Goal: Task Accomplishment & Management: Manage account settings

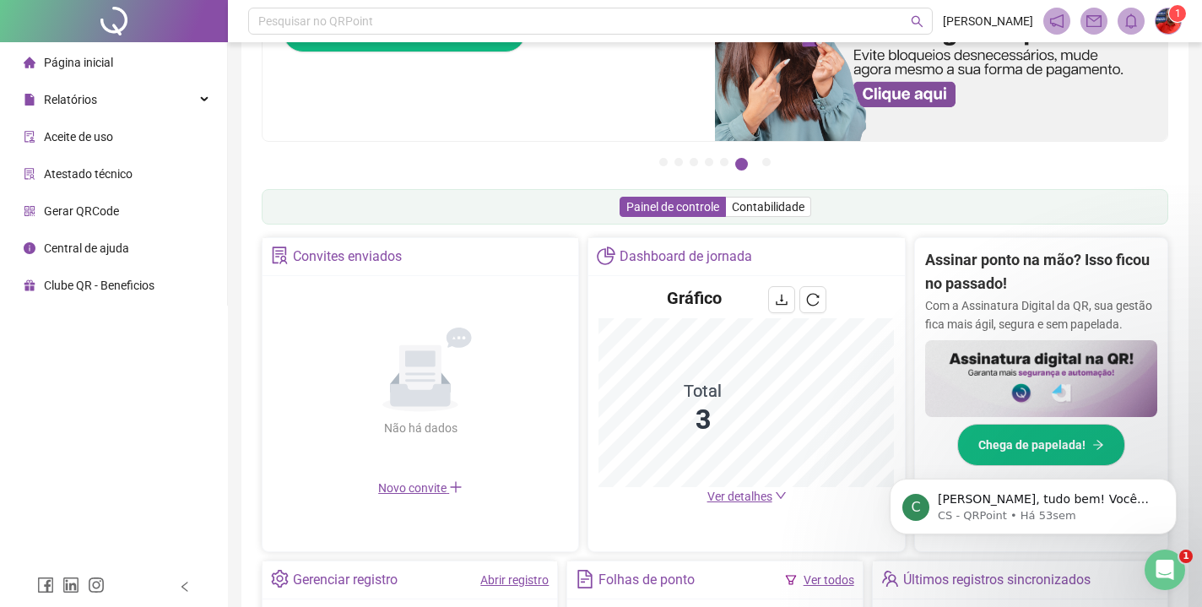
scroll to position [98, 0]
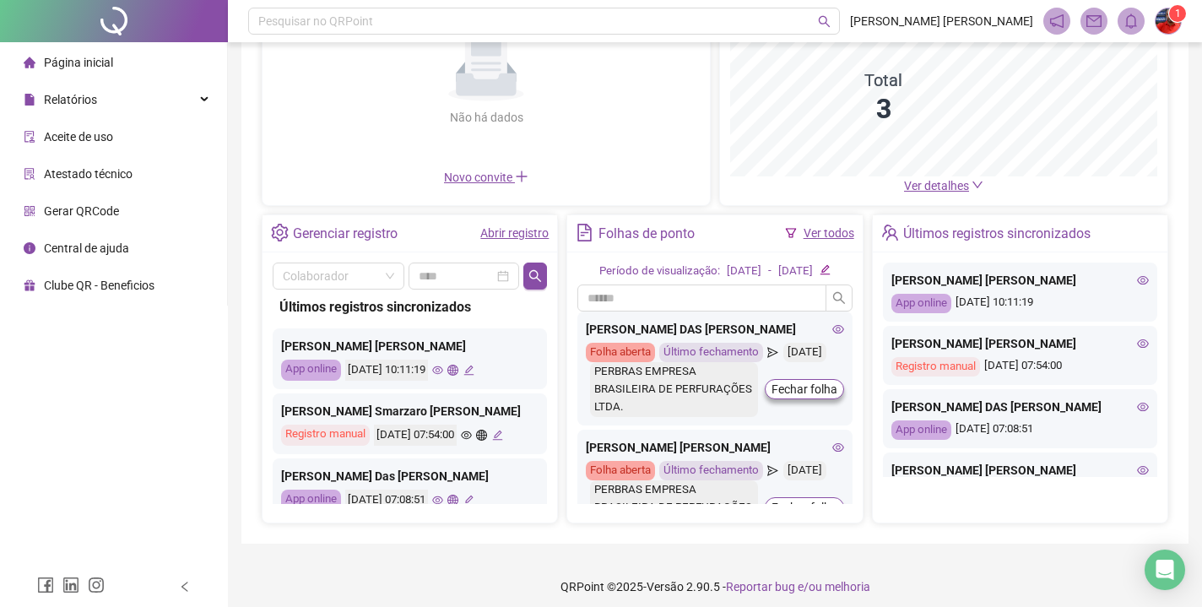
scroll to position [218, 0]
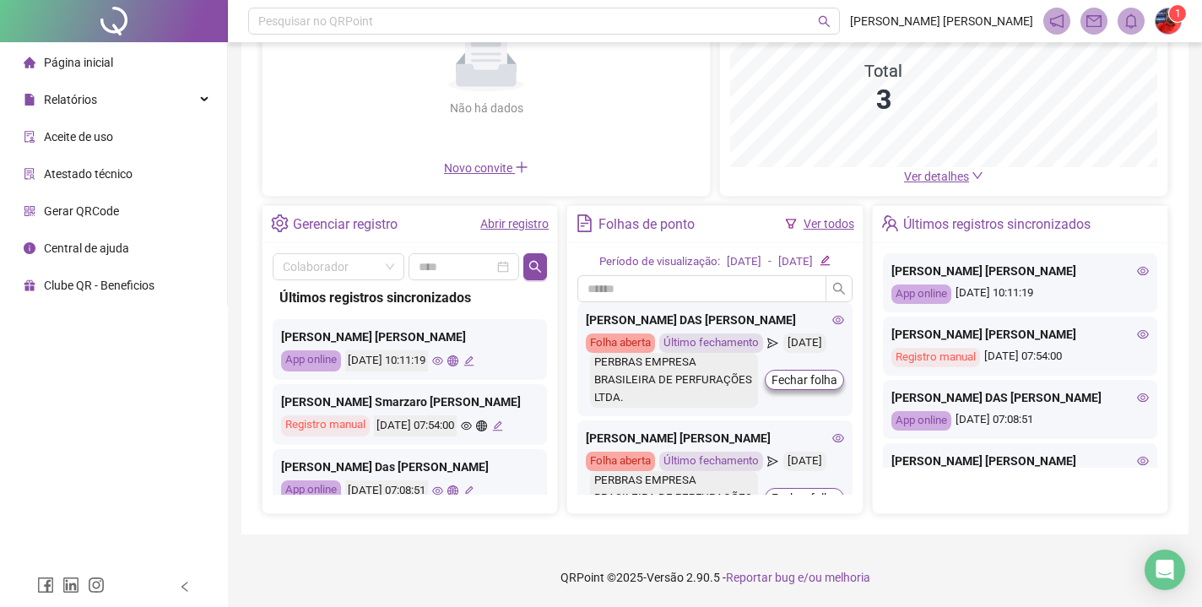
click at [467, 350] on div "[PERSON_NAME] [PERSON_NAME] App online [DATE] 10:11:19" at bounding box center [410, 349] width 274 height 61
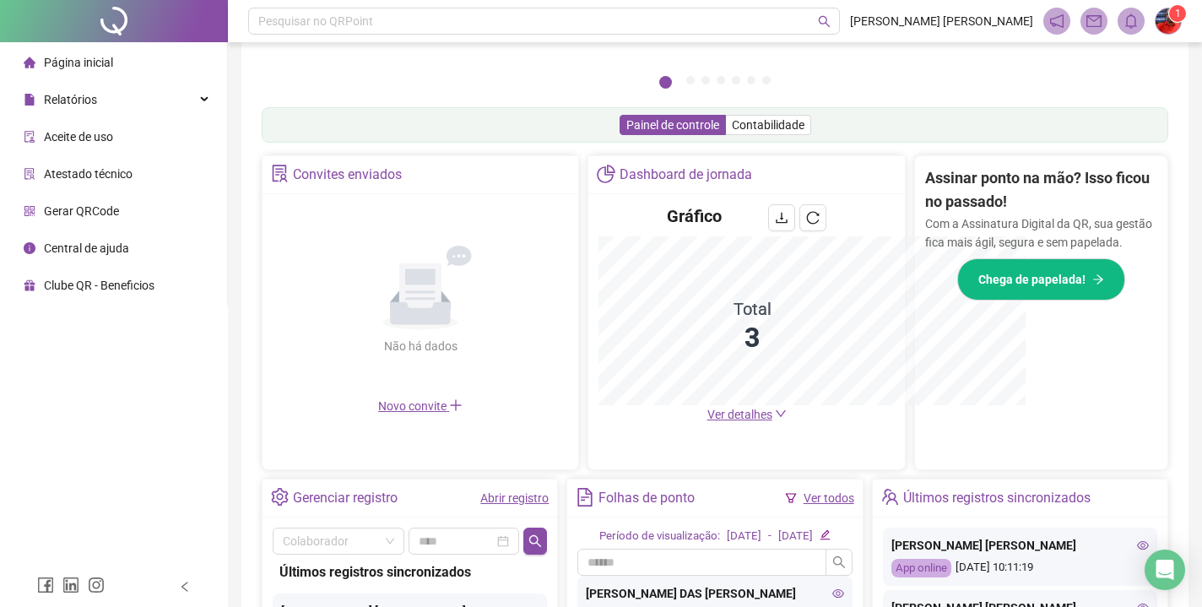
scroll to position [467, 0]
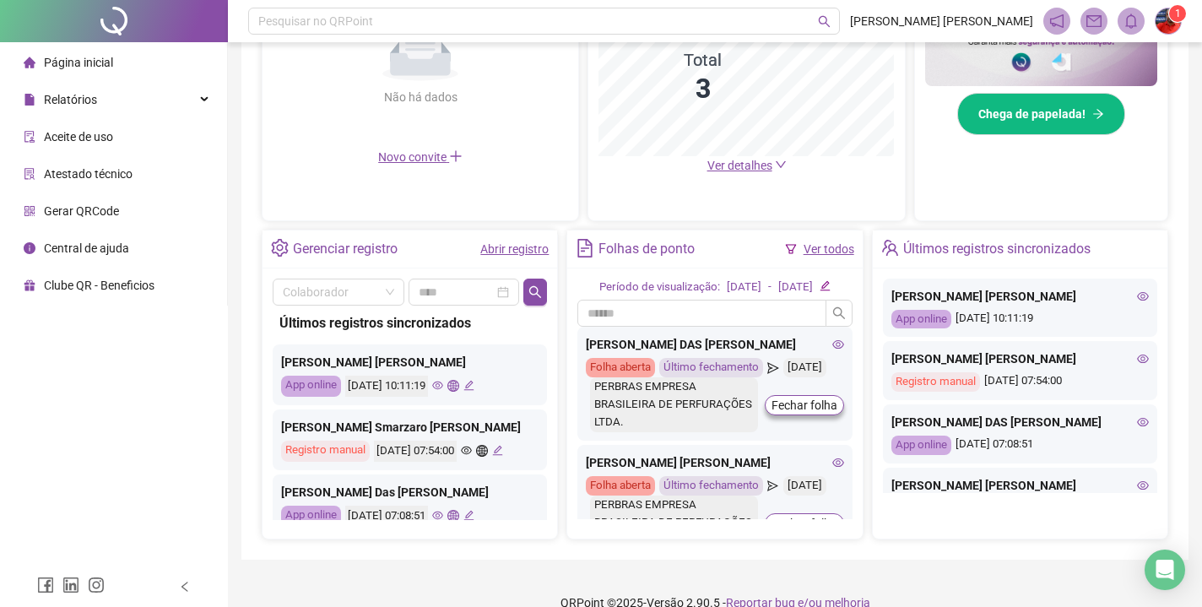
click at [443, 385] on icon "eye" at bounding box center [437, 385] width 11 height 11
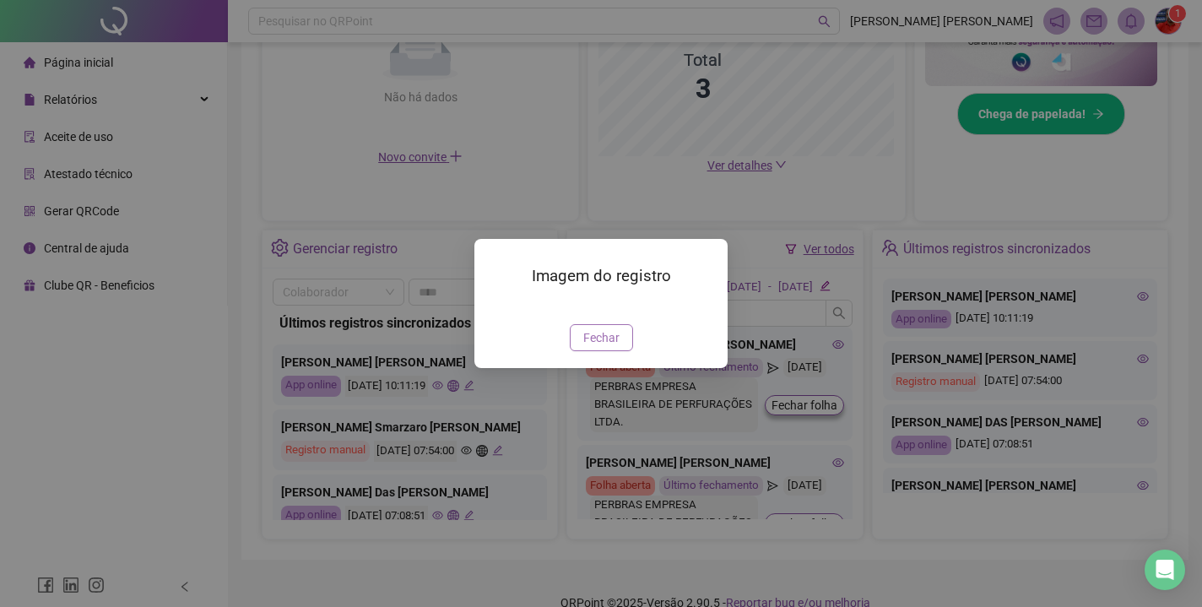
click at [597, 347] on span "Fechar" at bounding box center [601, 337] width 36 height 19
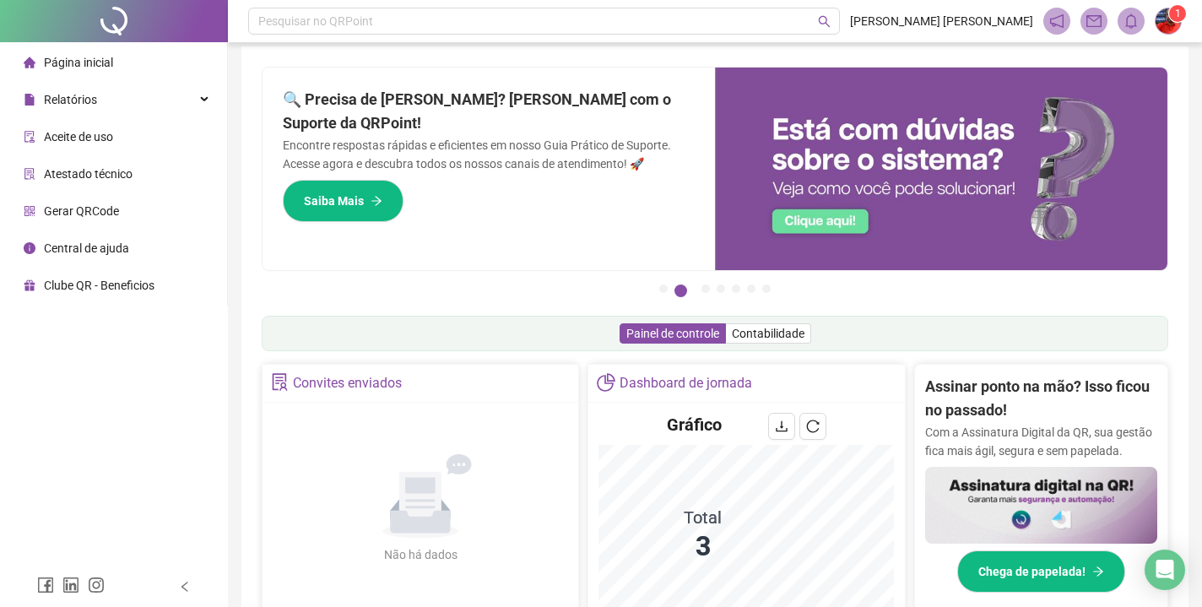
scroll to position [0, 0]
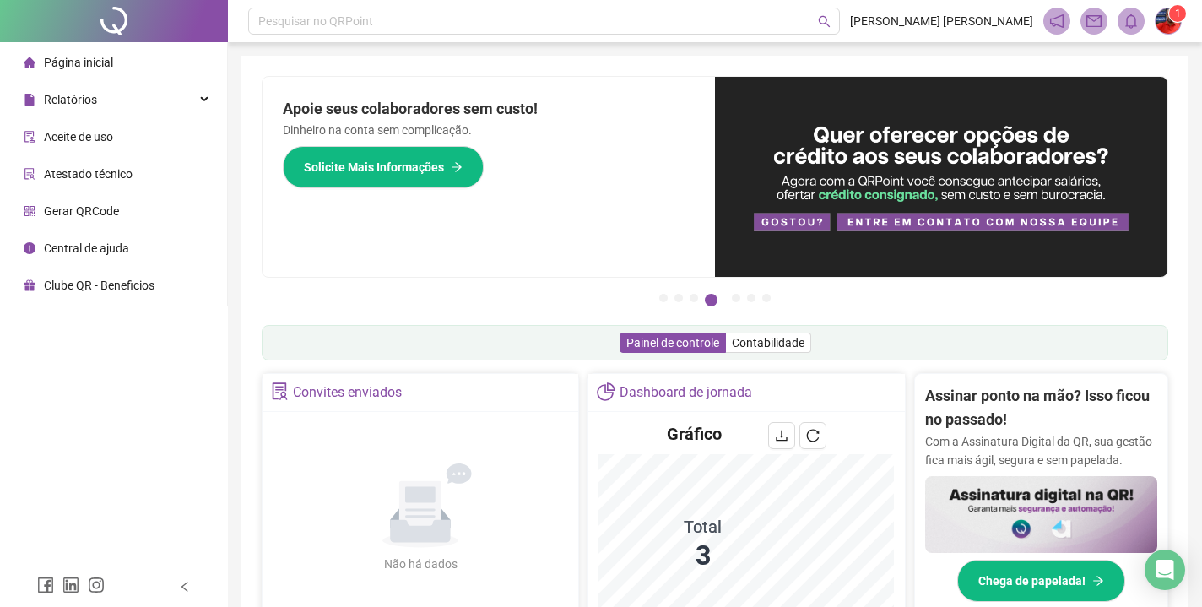
click at [1163, 20] on img at bounding box center [1167, 20] width 25 height 25
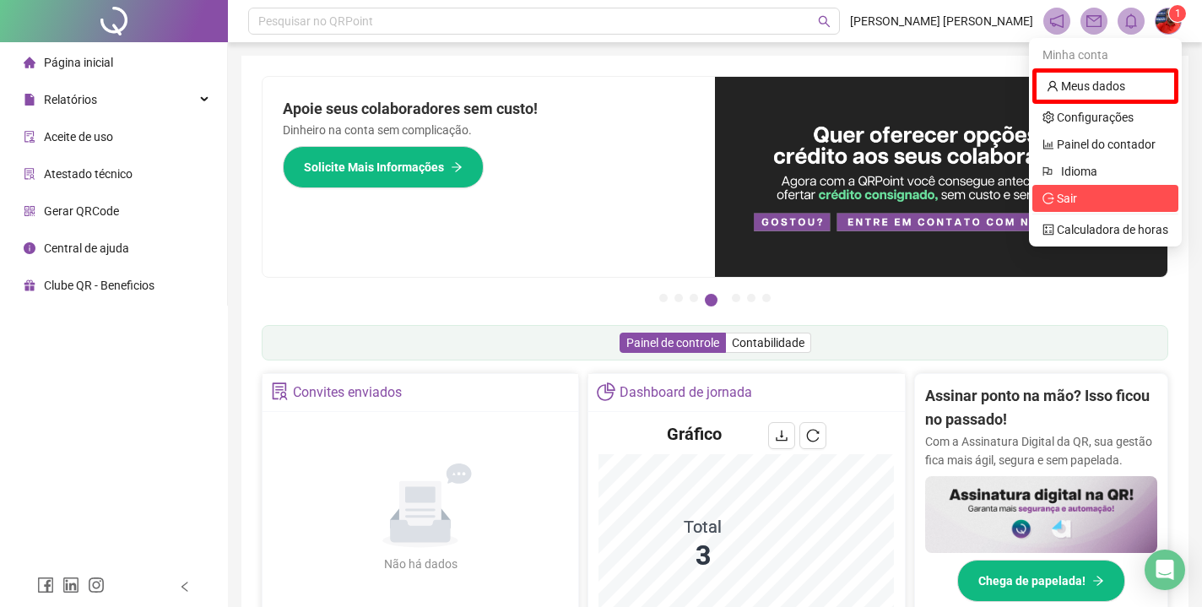
click at [1057, 197] on span "Sair" at bounding box center [1067, 199] width 20 height 14
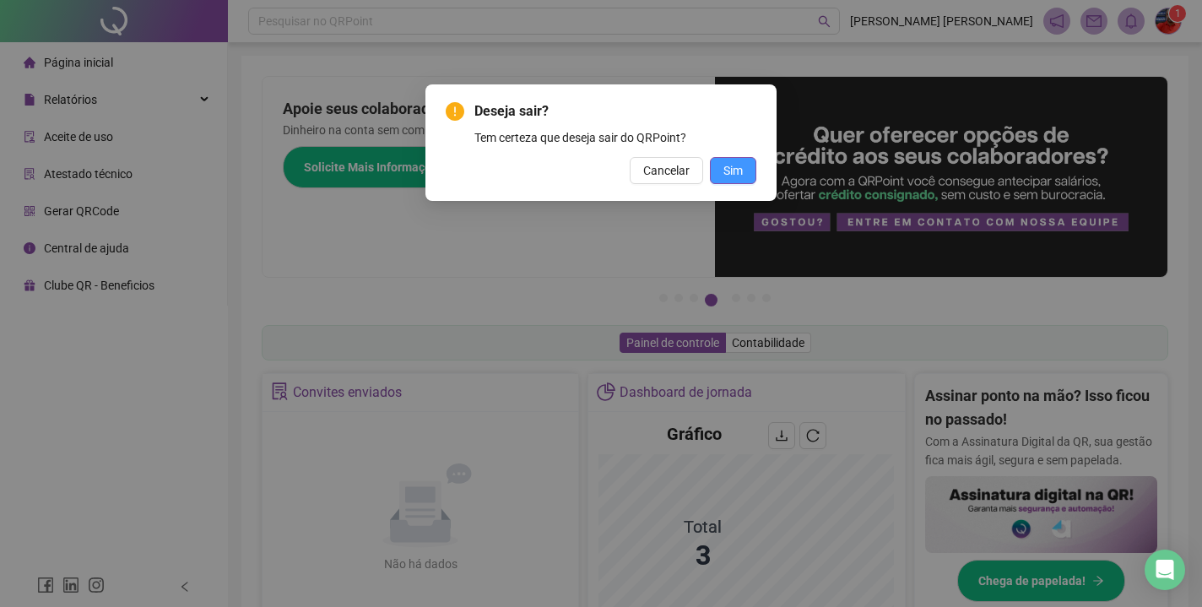
click at [727, 171] on span "Sim" at bounding box center [732, 170] width 19 height 19
